Goal: Check status: Check status

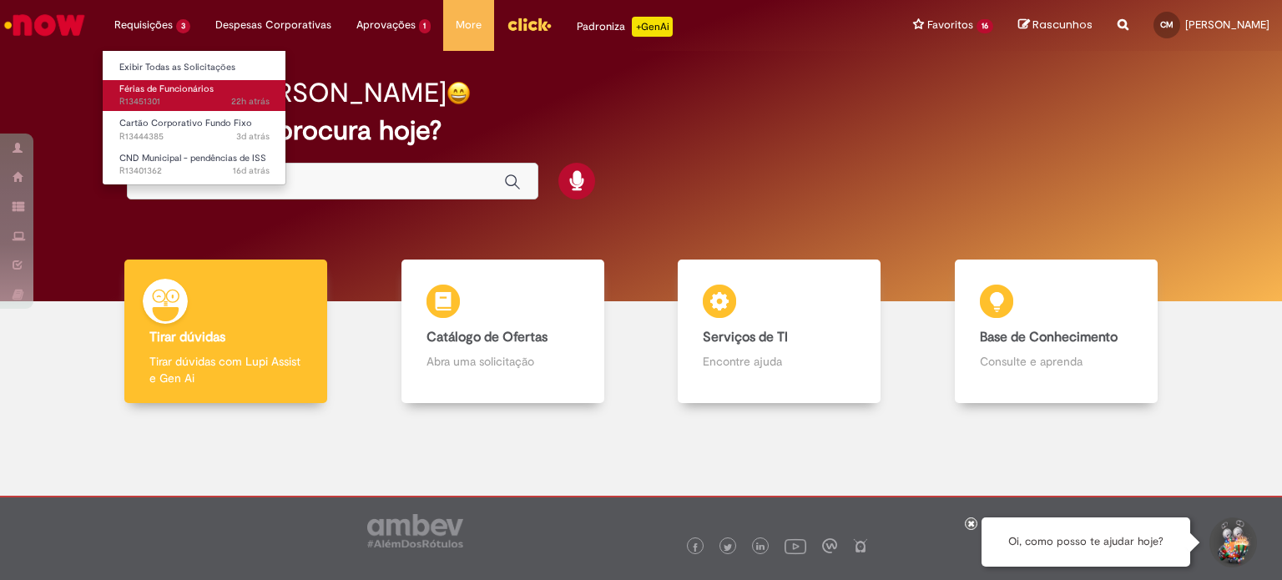
click at [164, 93] on span "Férias de Funcionários" at bounding box center [166, 89] width 94 height 13
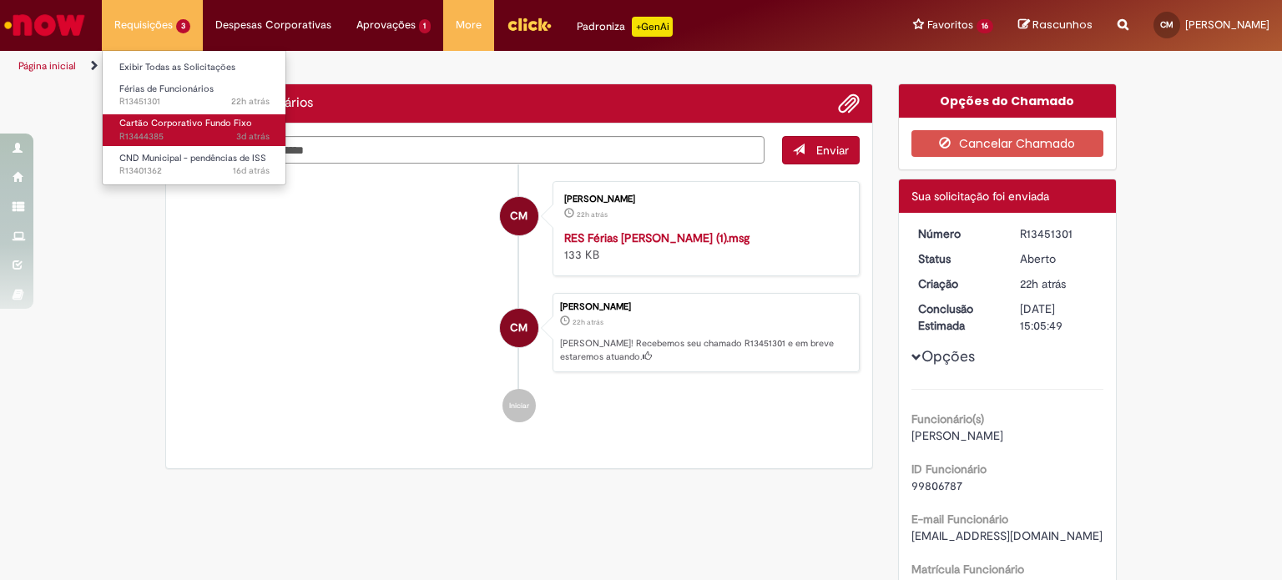
click at [143, 124] on span "Cartão Corporativo Fundo Fixo" at bounding box center [185, 123] width 133 height 13
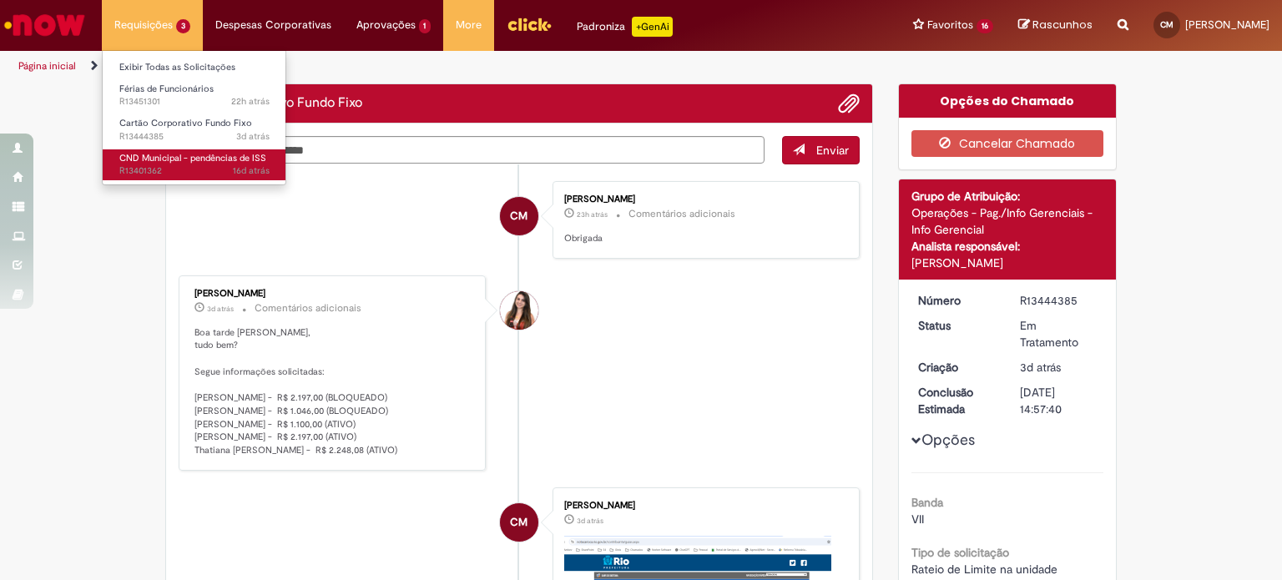
click at [210, 156] on span "CND Municipal - pendências de ISS" at bounding box center [192, 158] width 147 height 13
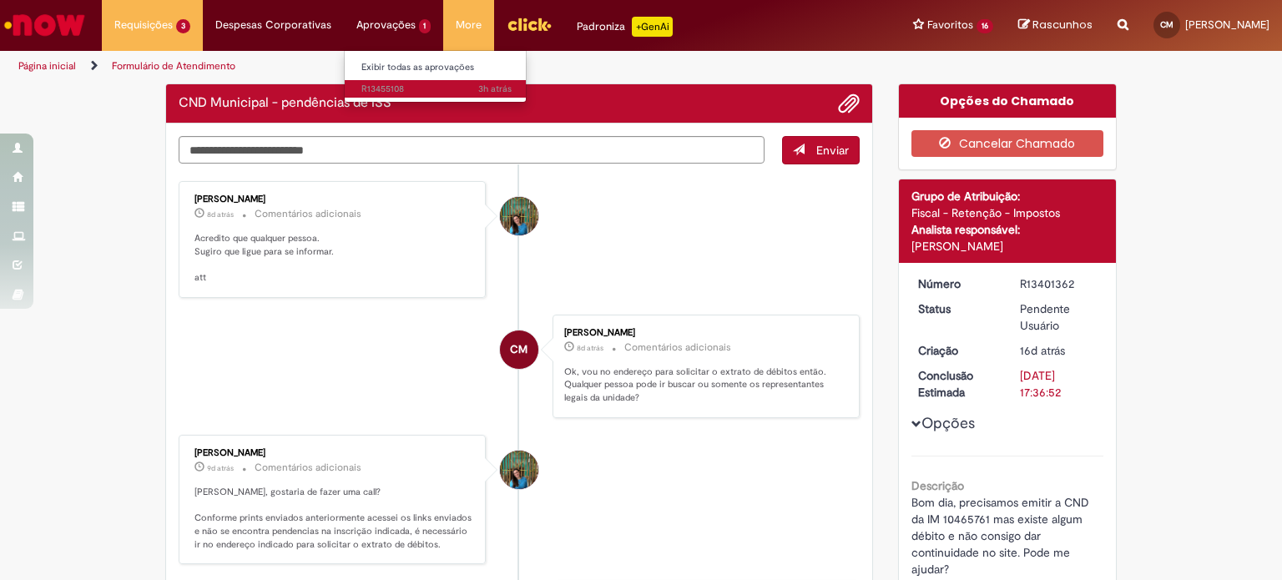
click at [391, 83] on span "3h atrás 3 horas atrás R13455108" at bounding box center [436, 89] width 150 height 13
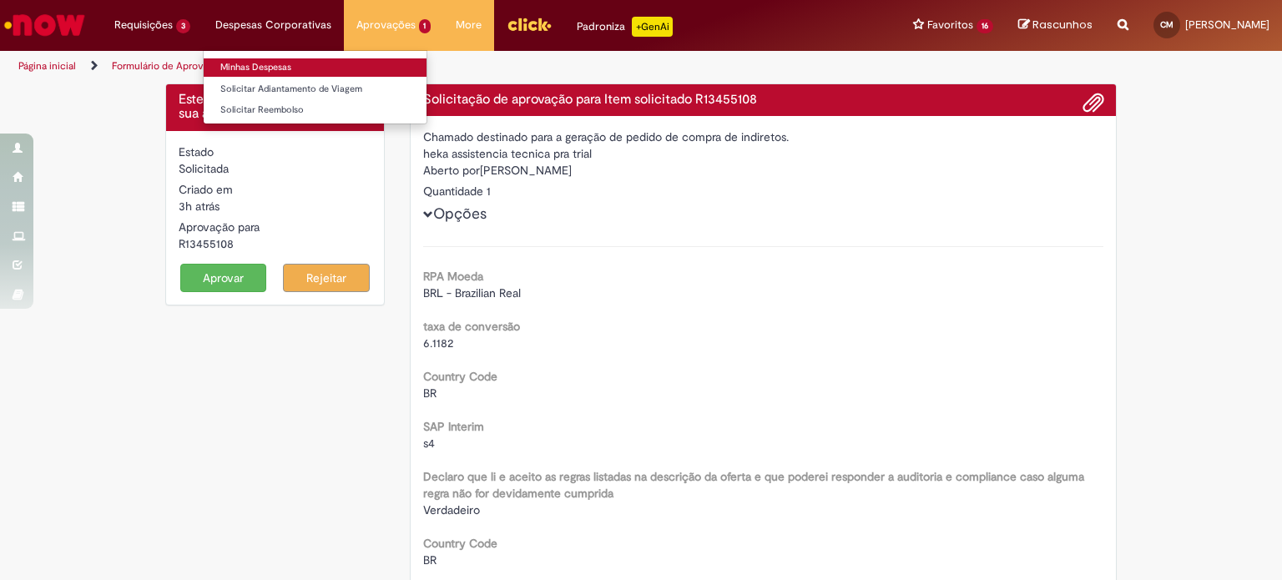
click at [277, 62] on link "Minhas Despesas" at bounding box center [315, 67] width 223 height 18
